Goal: Navigation & Orientation: Find specific page/section

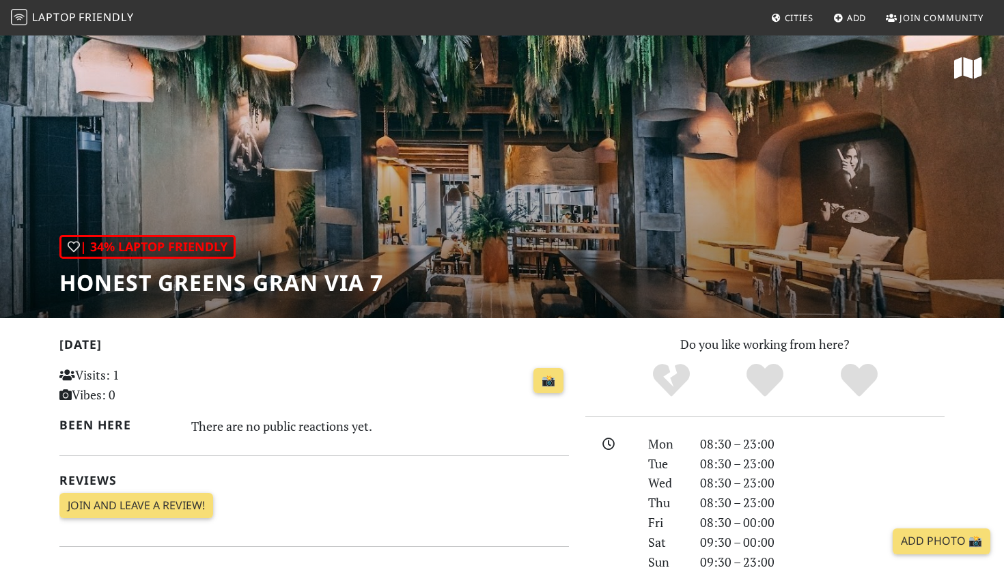
click at [79, 13] on span "Friendly" at bounding box center [106, 17] width 55 height 15
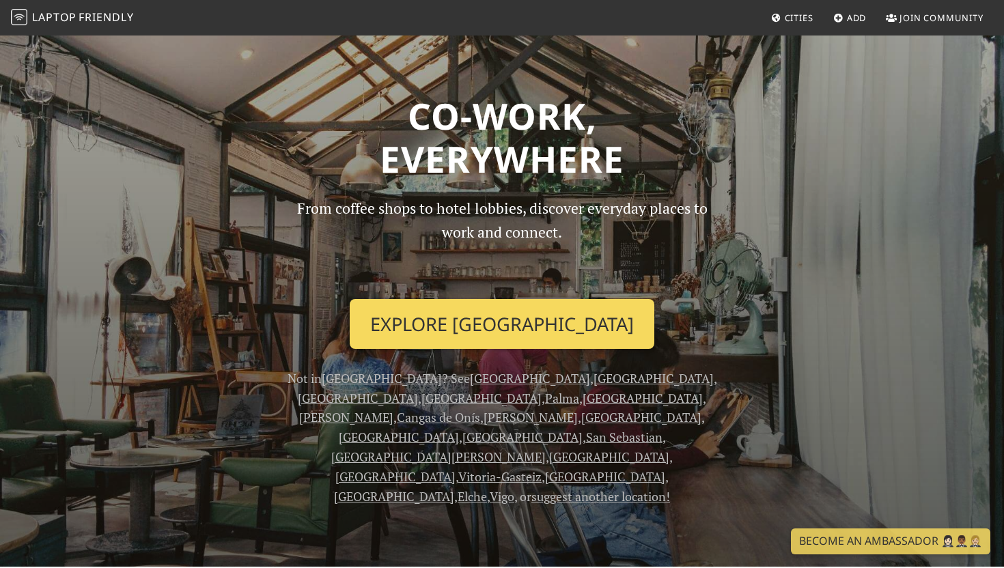
click at [522, 335] on link "Explore Madrid" at bounding box center [502, 324] width 305 height 51
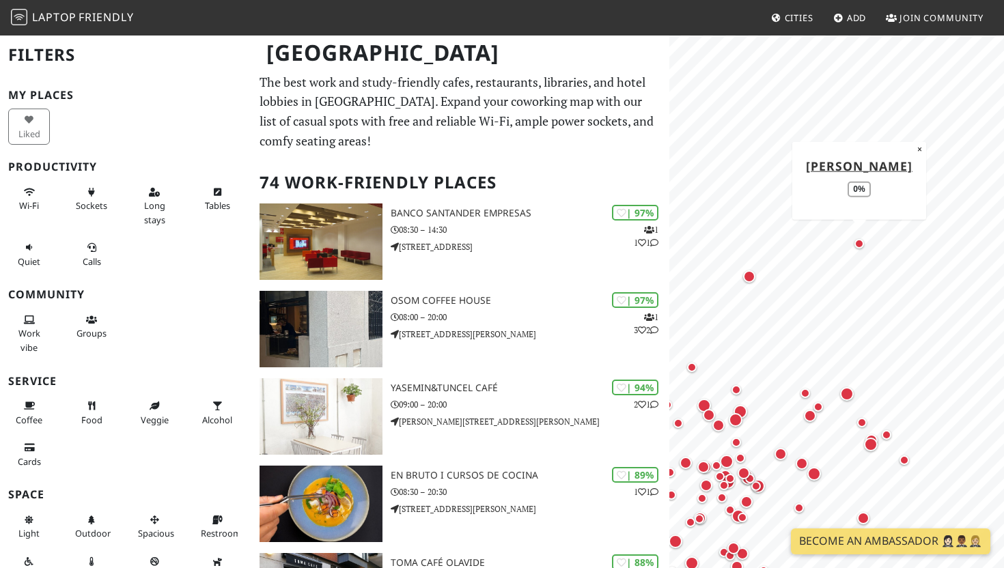
click at [861, 246] on div "Map marker" at bounding box center [859, 244] width 10 height 10
click at [749, 281] on div "Map marker" at bounding box center [749, 276] width 12 height 12
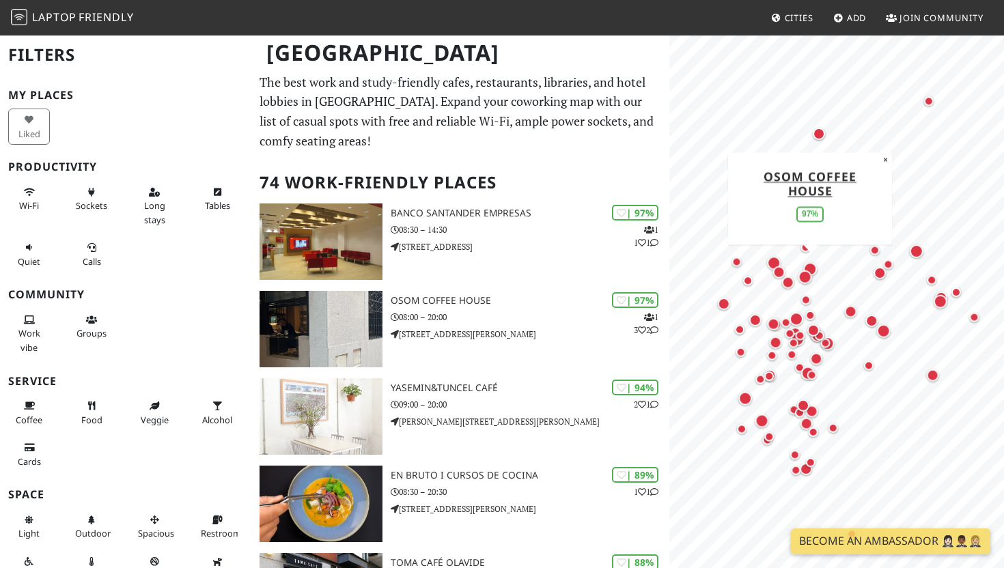
click at [872, 198] on div "MapLibre | Protomaps © OpenStreetMap Osom Coffee House 97% ×" at bounding box center [836, 318] width 335 height 568
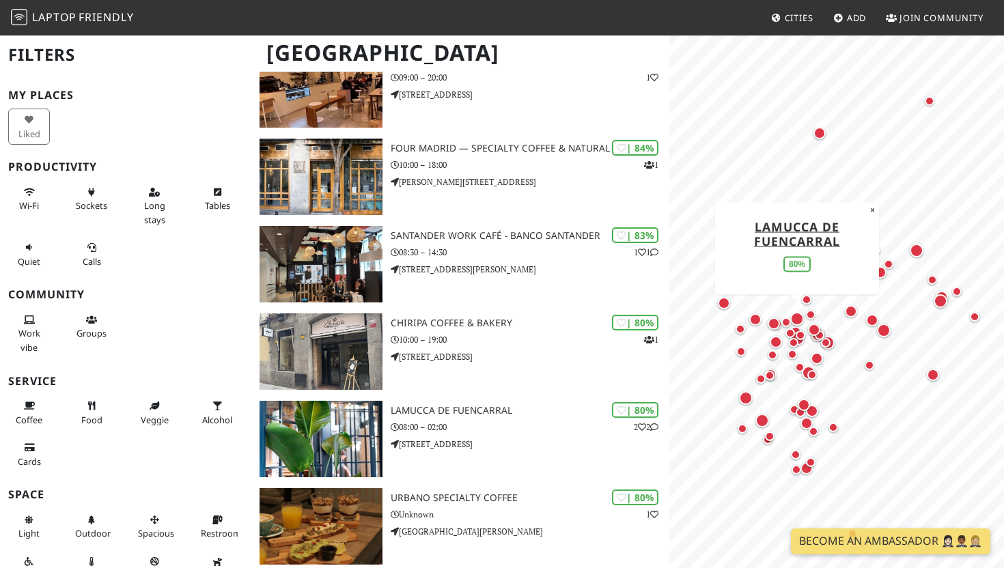
scroll to position [848, 0]
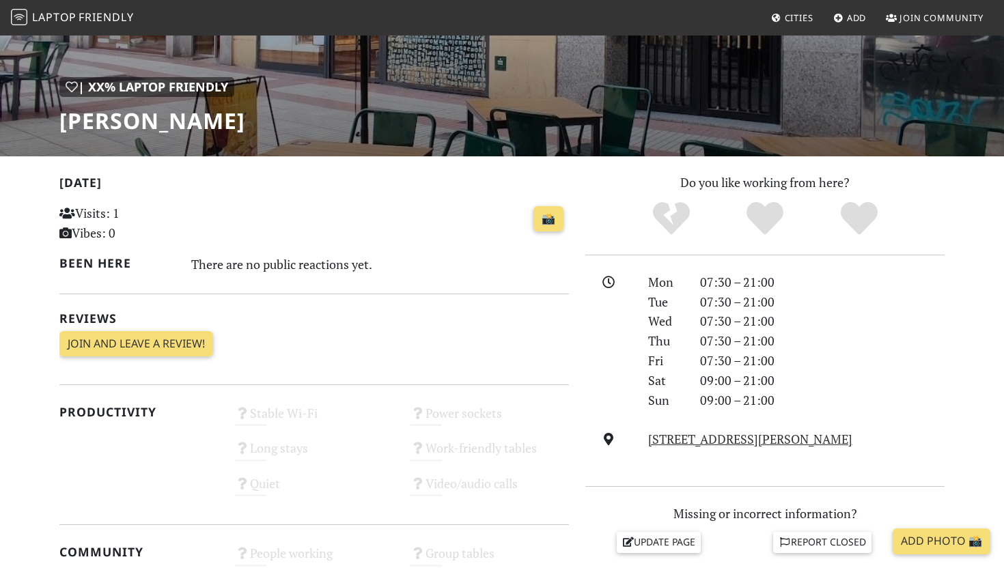
scroll to position [25, 0]
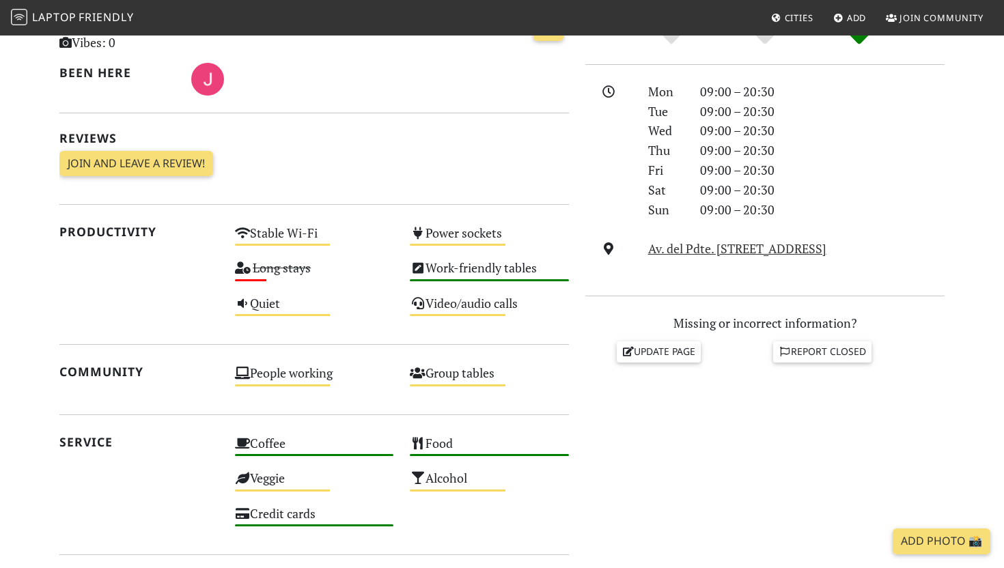
scroll to position [329, 0]
